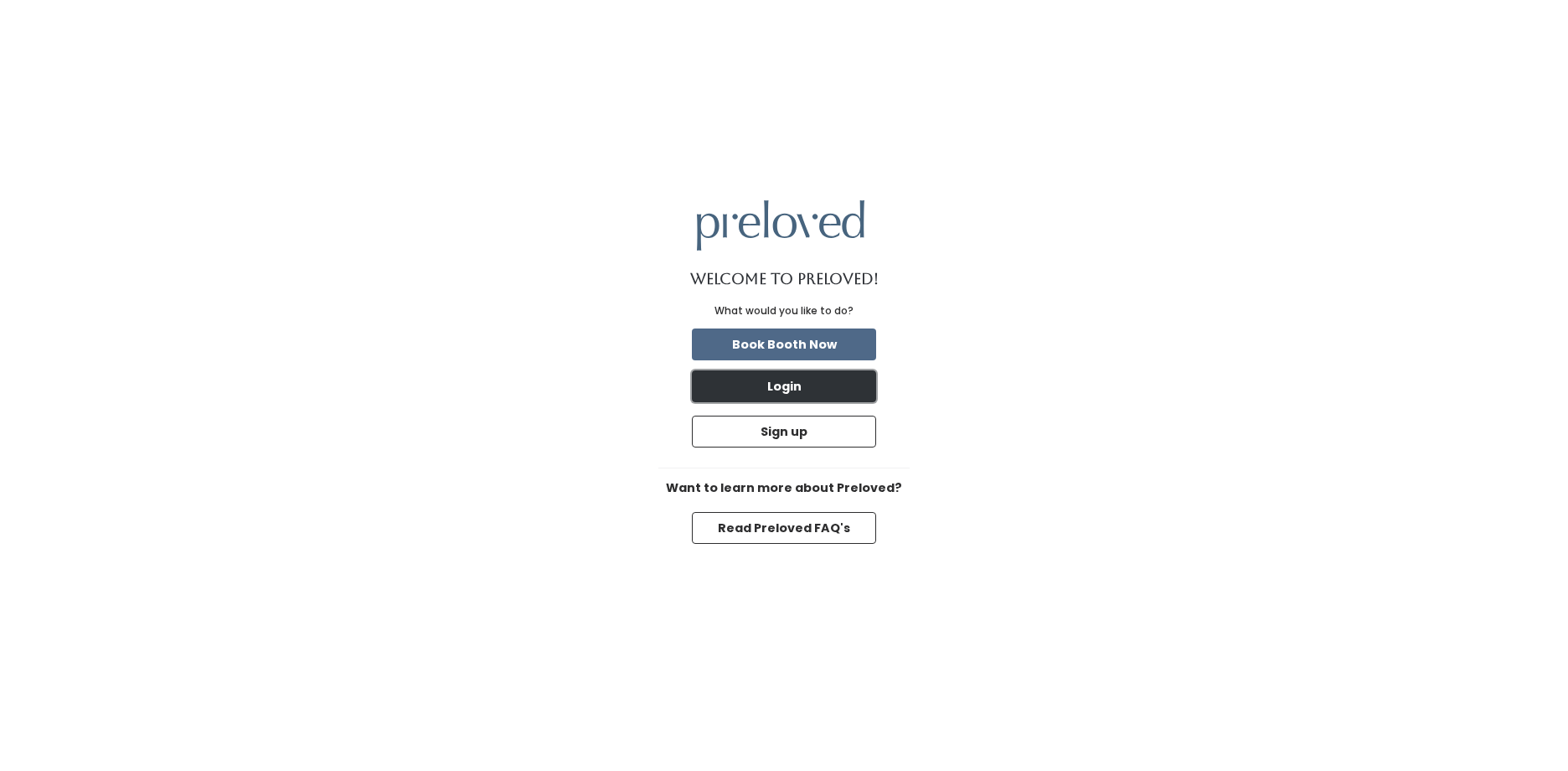
click at [780, 377] on button "Login" at bounding box center [784, 386] width 184 height 31
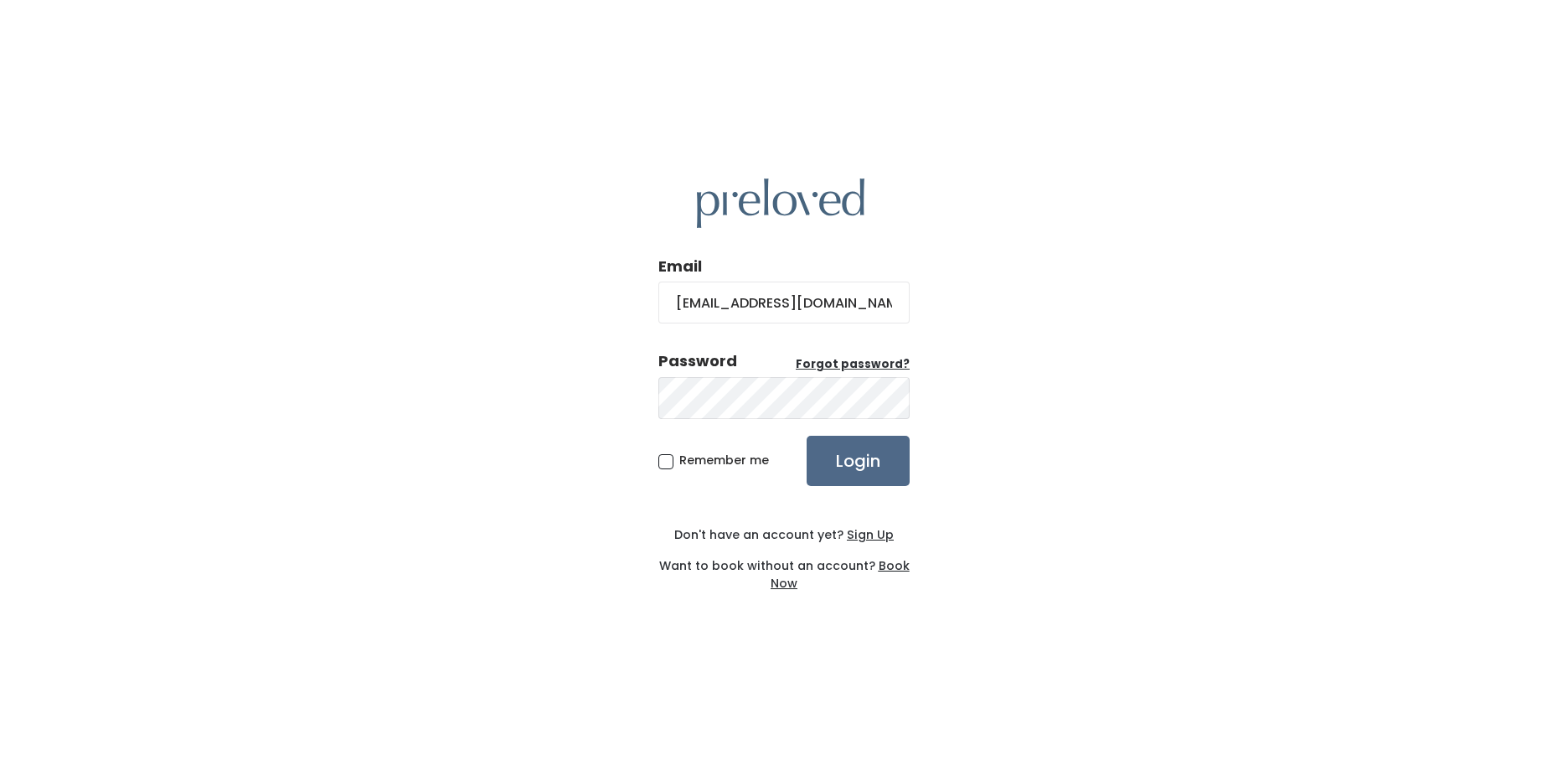
type input "[EMAIL_ADDRESS][DOMAIN_NAME]"
click at [806, 436] on input "Login" at bounding box center [857, 460] width 103 height 50
click at [767, 373] on div "Password Forgot password?" at bounding box center [784, 386] width 251 height 71
click at [806, 436] on input "Login" at bounding box center [857, 460] width 103 height 50
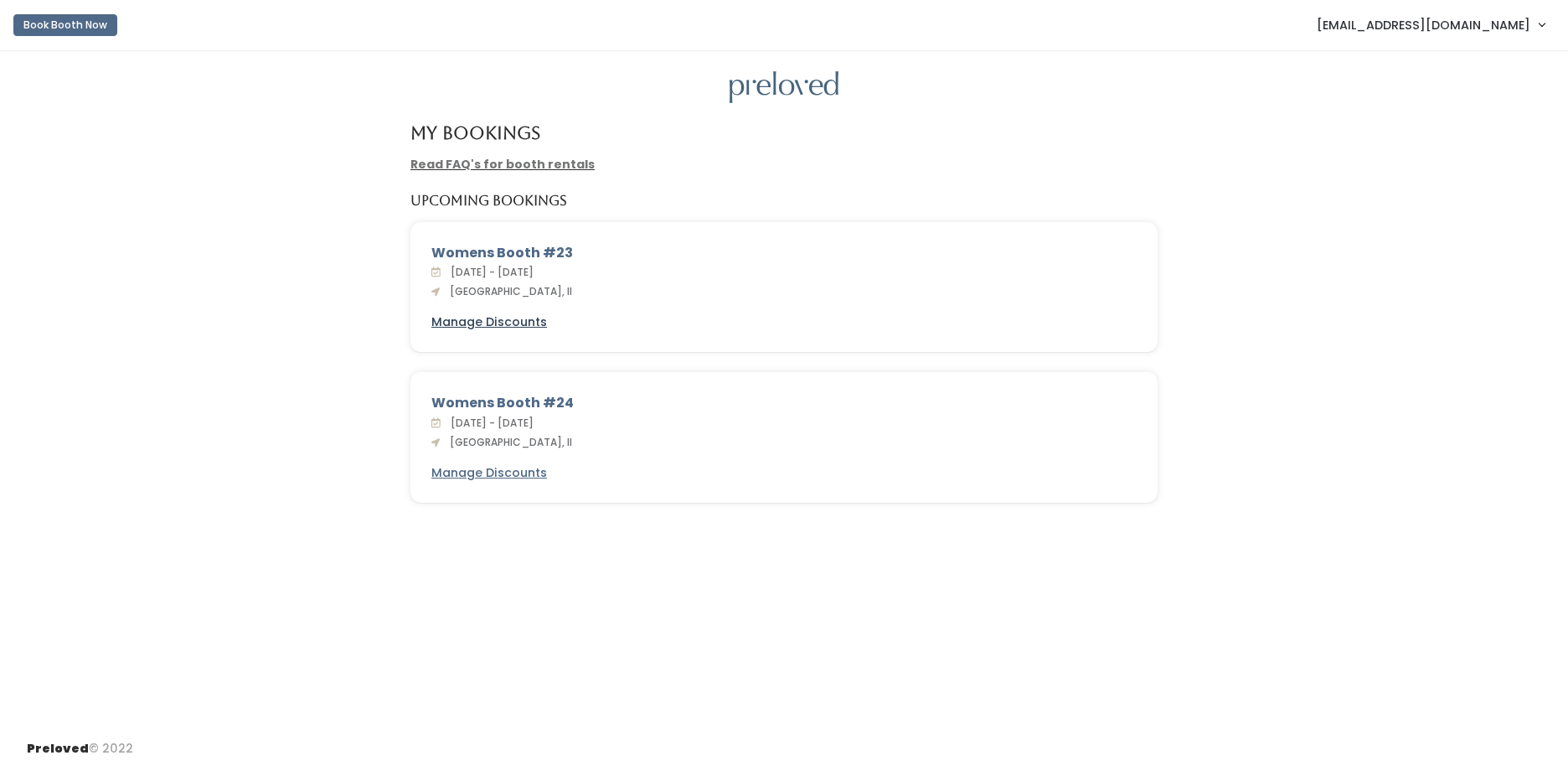
click at [505, 323] on u "Manage Discounts" at bounding box center [489, 322] width 115 height 17
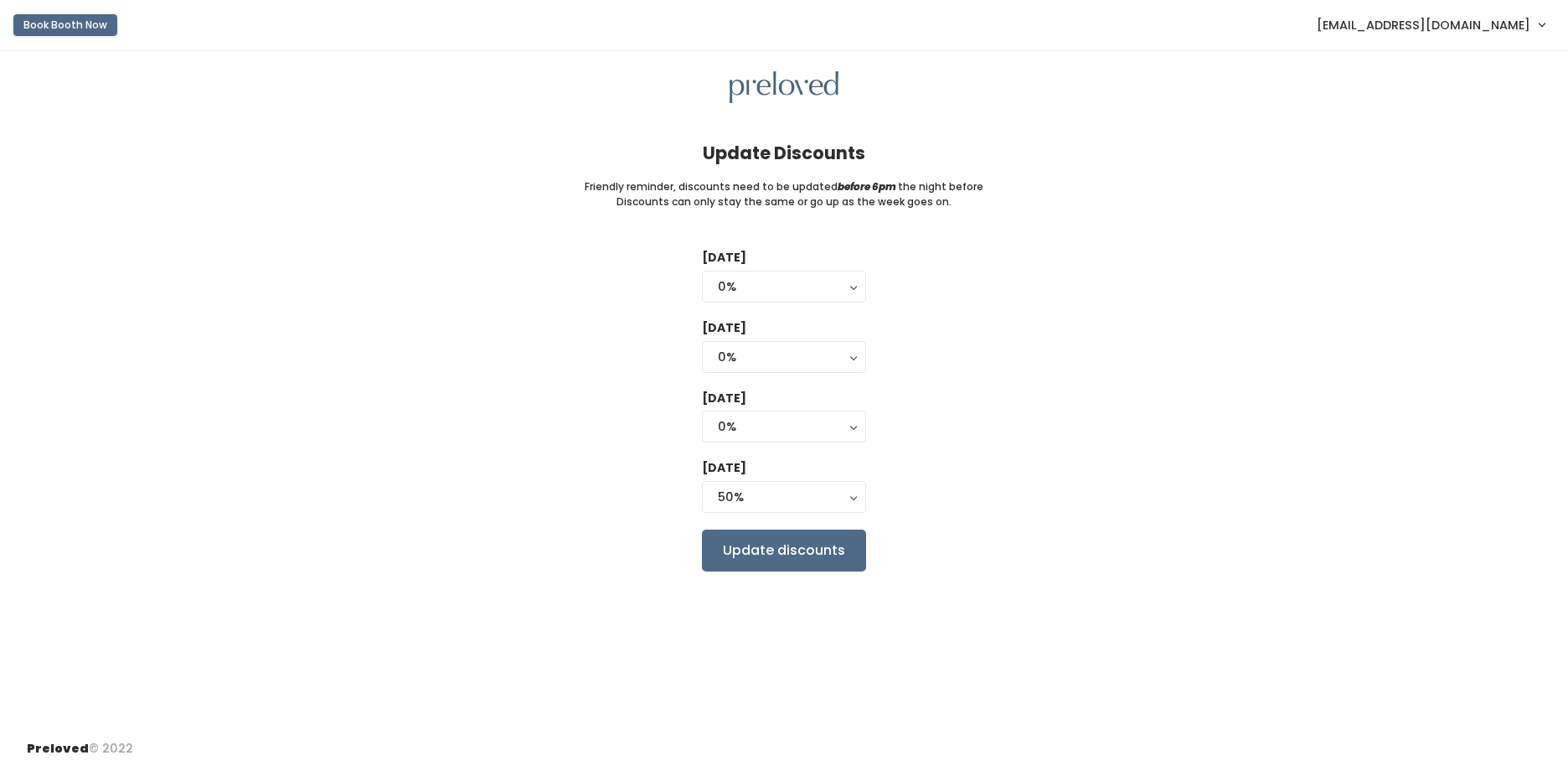
click at [59, 25] on button "Book Booth Now" at bounding box center [65, 25] width 104 height 22
